Goal: Task Accomplishment & Management: Manage account settings

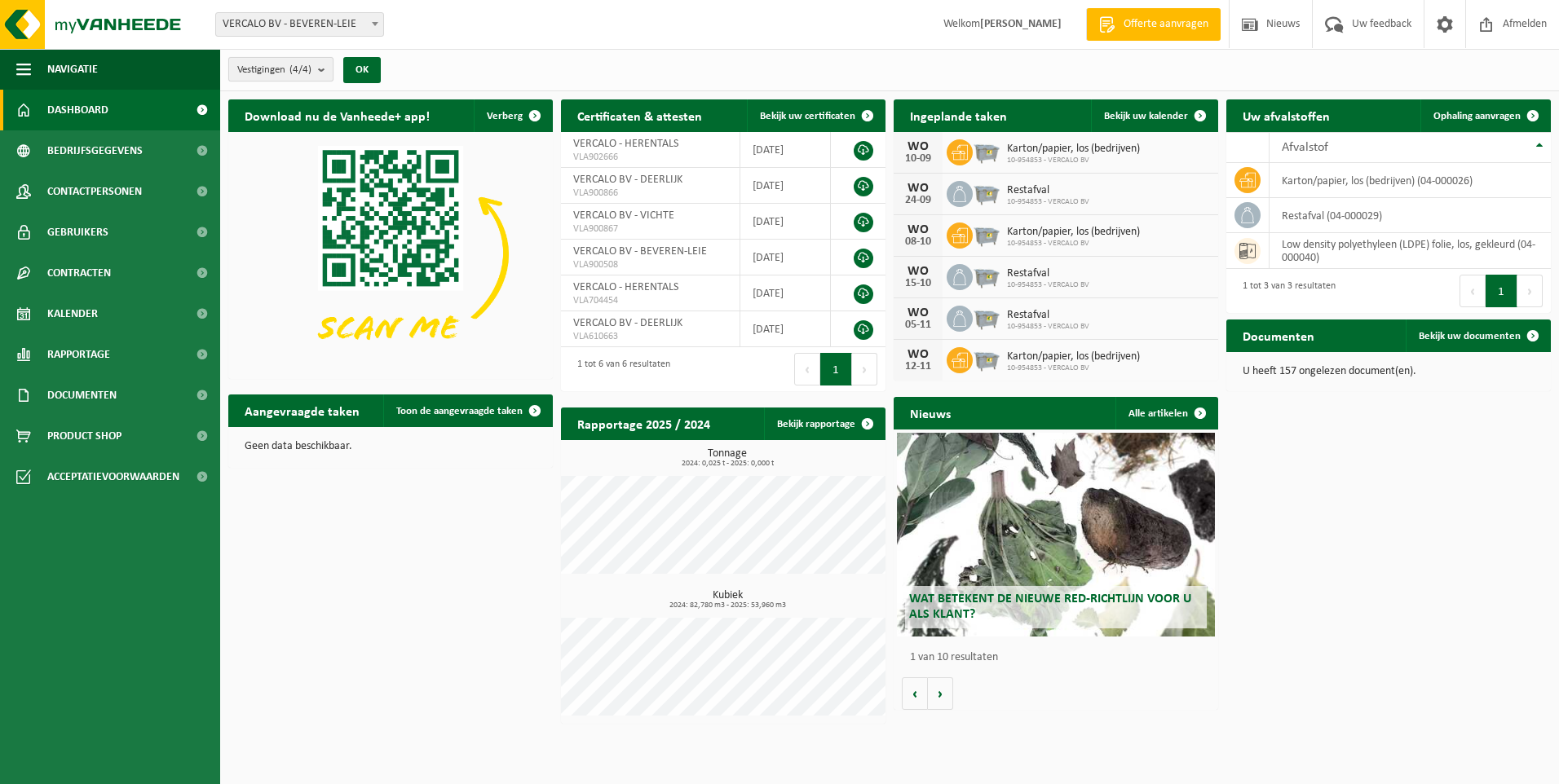
click at [329, 67] on b "submit" at bounding box center [325, 69] width 14 height 23
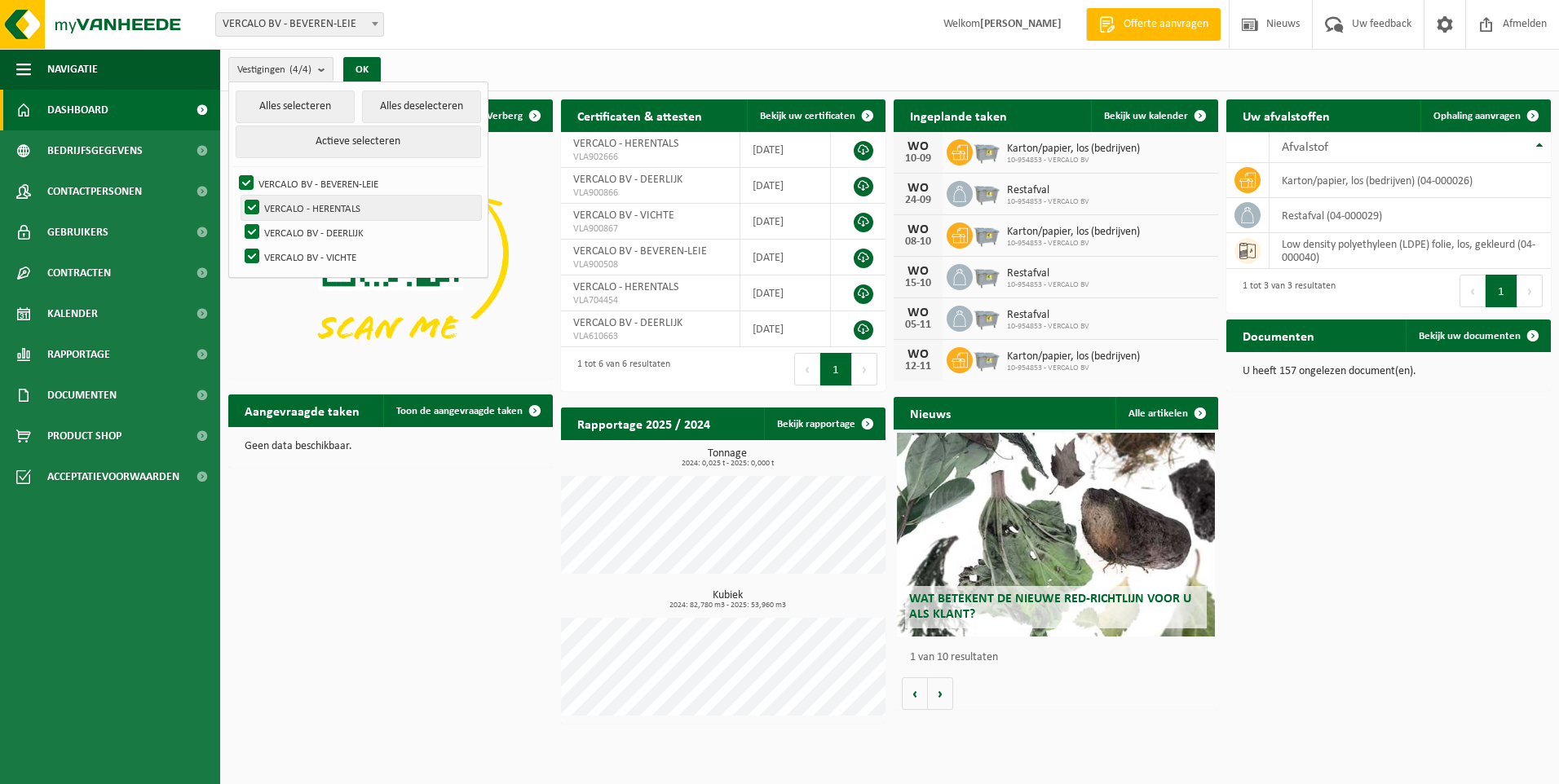
click at [249, 210] on label "VERCALO - HERENTALS" at bounding box center [361, 207] width 240 height 24
click at [239, 195] on input "VERCALO - HERENTALS" at bounding box center [238, 195] width 1 height 1
checkbox input "false"
click at [250, 234] on label "VERCALO BV - DEERLIJK" at bounding box center [361, 231] width 240 height 24
click at [239, 220] on input "VERCALO BV - DEERLIJK" at bounding box center [238, 220] width 1 height 1
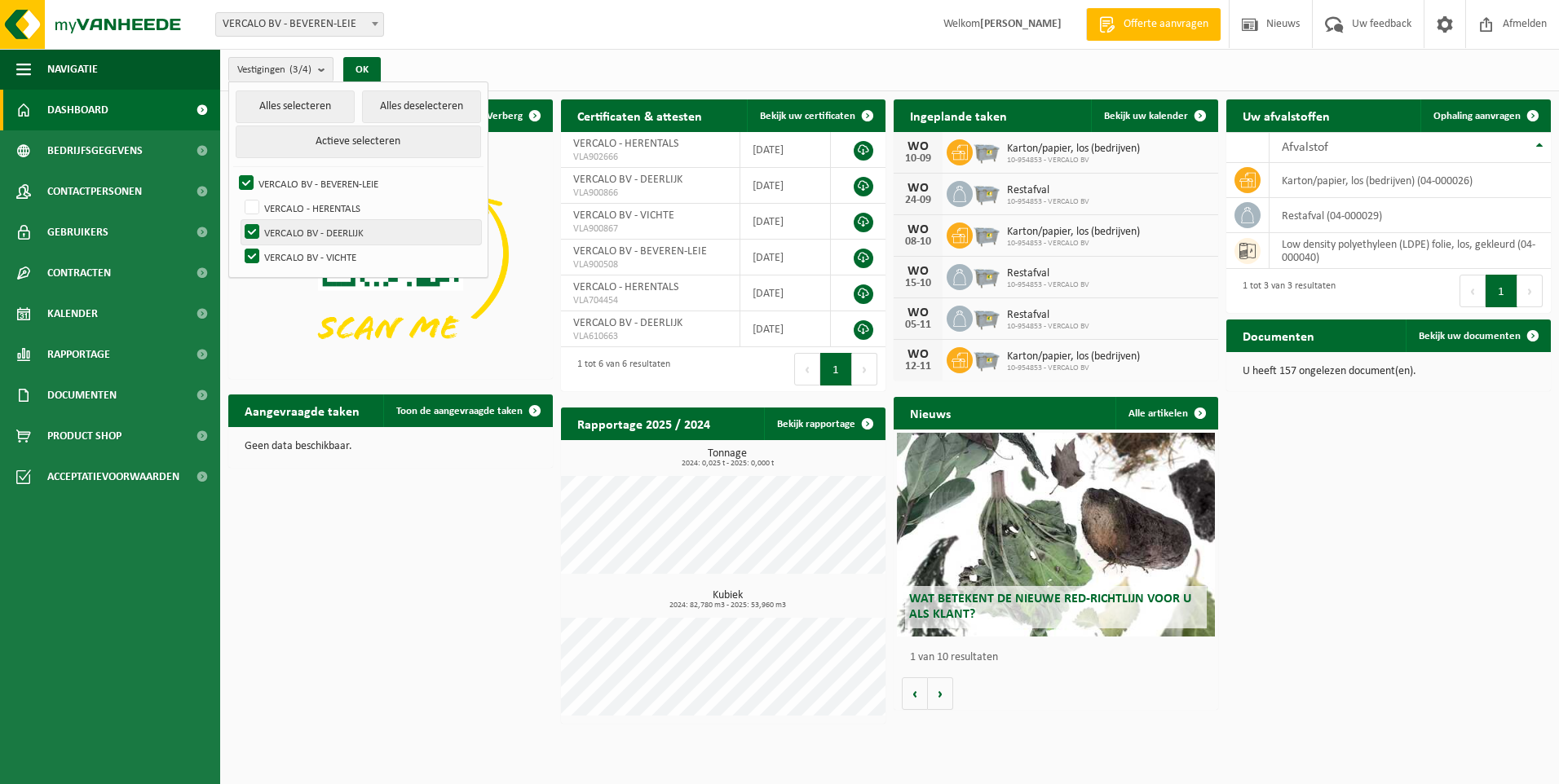
checkbox input "false"
click at [310, 143] on button "Actieve selecteren" at bounding box center [358, 142] width 246 height 33
checkbox input "true"
click at [310, 143] on button "Actieve selecteren" at bounding box center [358, 142] width 246 height 33
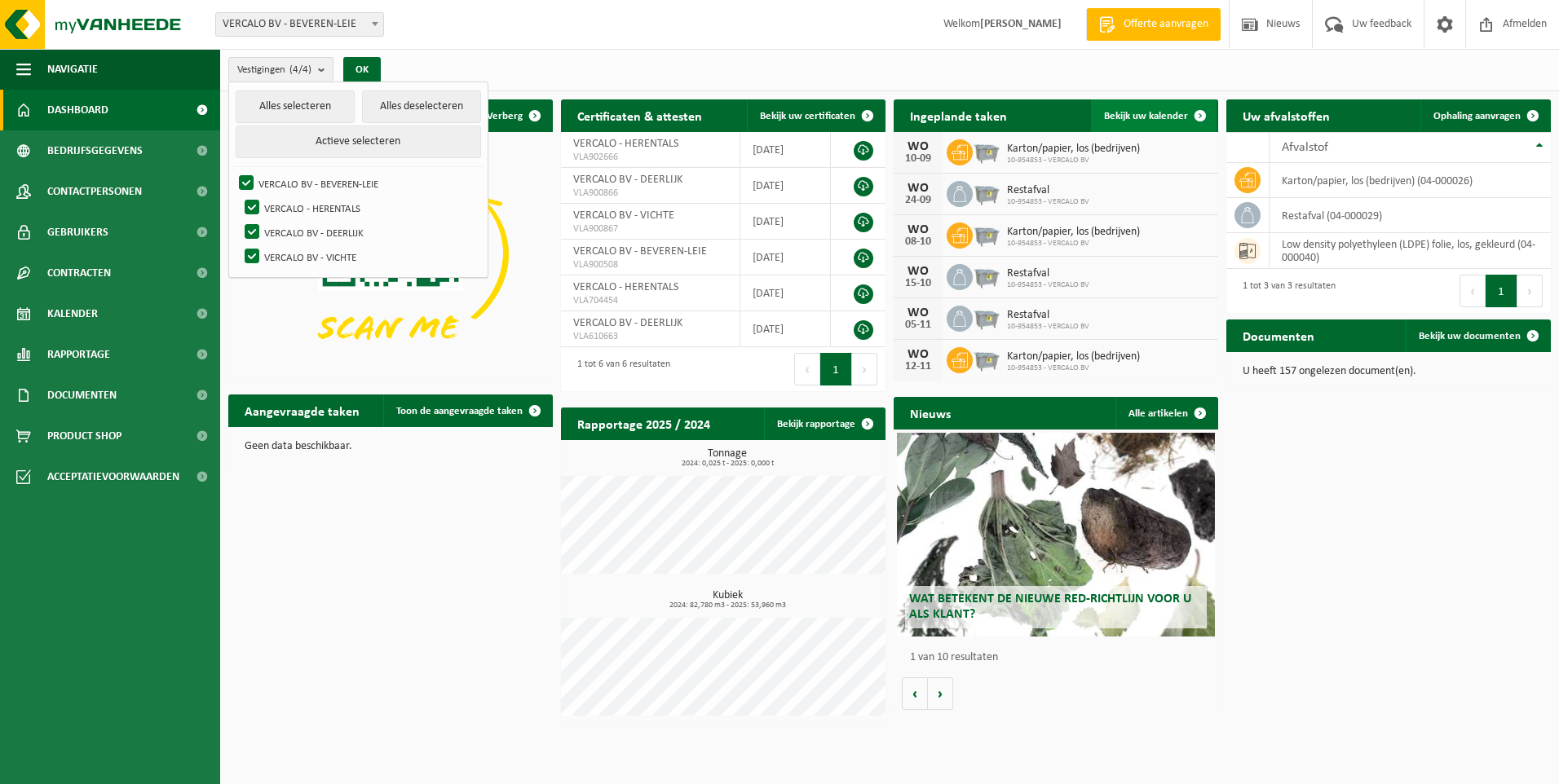
click at [1199, 111] on span at bounding box center [1200, 116] width 33 height 33
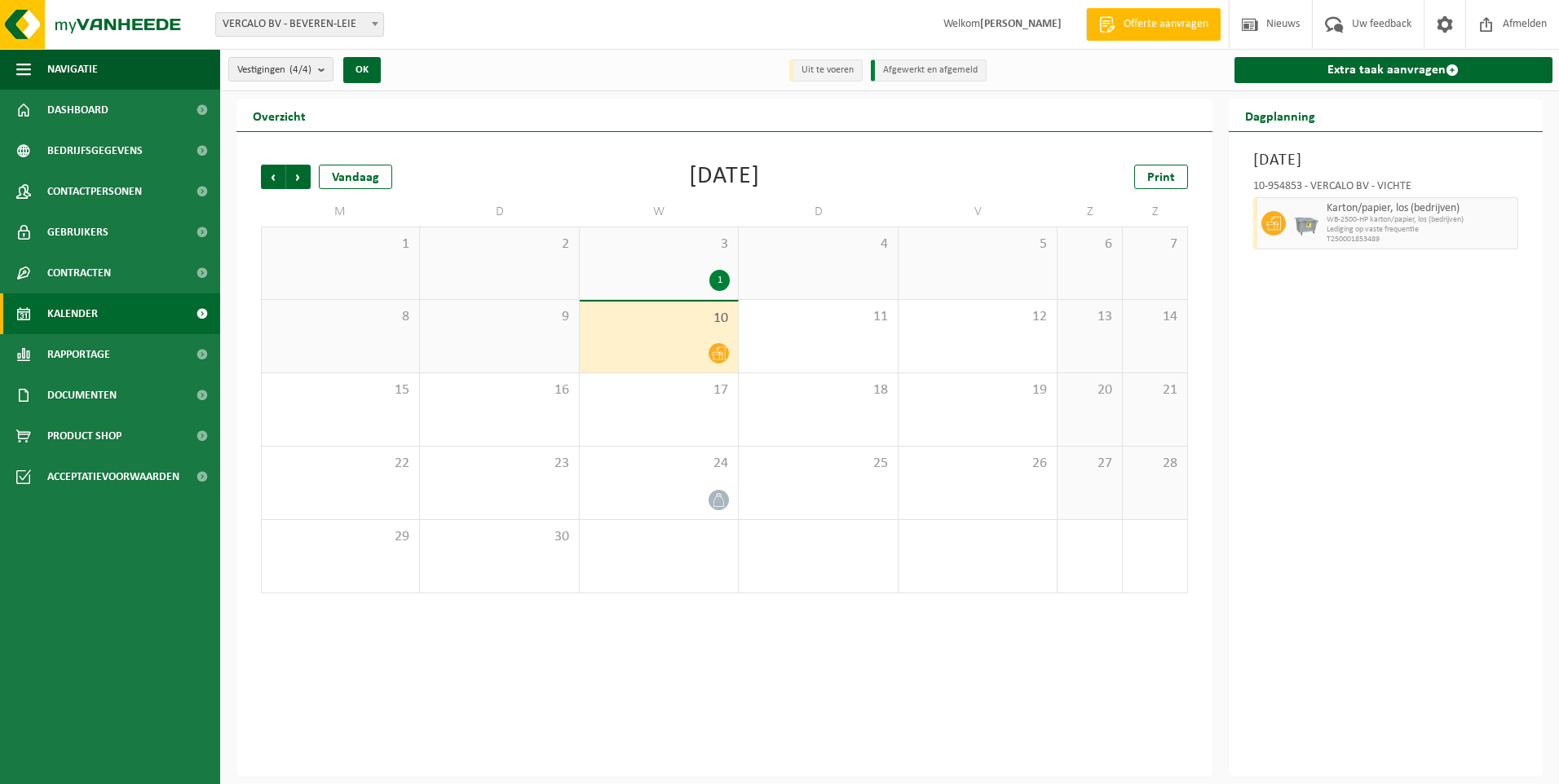
click at [1199, 111] on div "Overzicht" at bounding box center [725, 116] width 976 height 33
